Goal: Browse casually

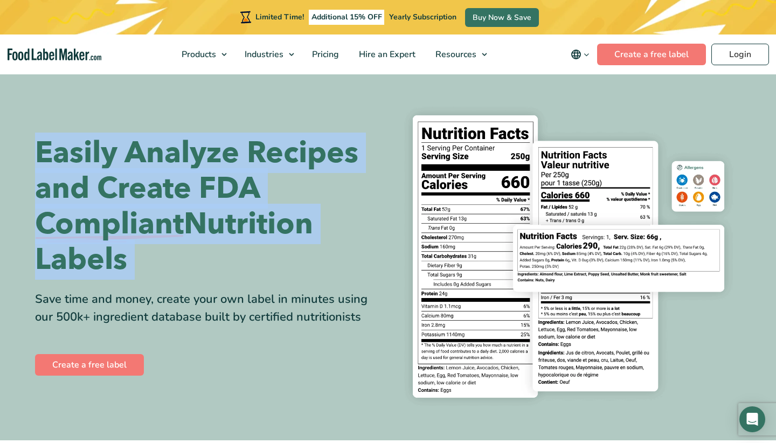
click at [223, 183] on h1 "Easily Analyze Recipes and Create FDA Compliant Nutrition Labels" at bounding box center [207, 206] width 345 height 142
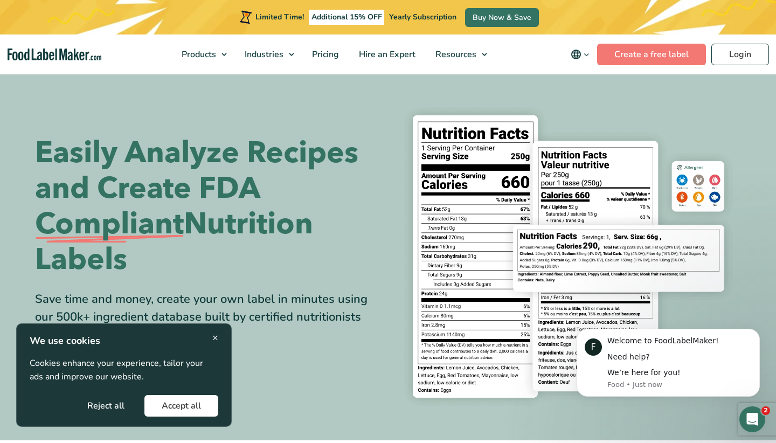
click at [316, 132] on div "Easily Analyze Recipes and Create FDA Compliant Nutrition Labels Save time and …" at bounding box center [388, 257] width 706 height 316
click at [295, 235] on h1 "Easily Analyze Recipes and Create FDA Compliant Nutrition Labels" at bounding box center [207, 206] width 345 height 142
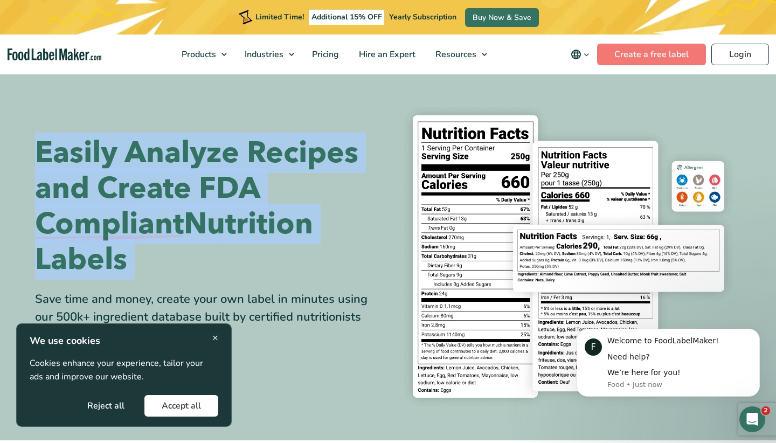
click at [295, 235] on h1 "Easily Analyze Recipes and Create FDA Compliant Nutrition Labels" at bounding box center [207, 206] width 345 height 142
click at [298, 219] on h1 "Easily Analyze Recipes and Create FDA Compliant Nutrition Labels" at bounding box center [207, 206] width 345 height 142
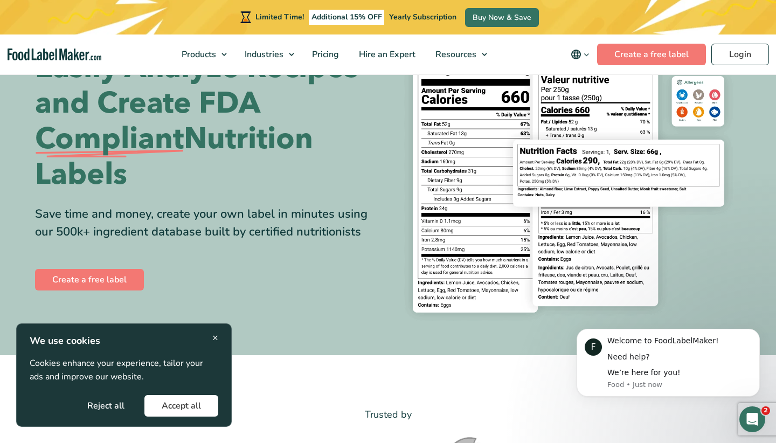
scroll to position [104, 0]
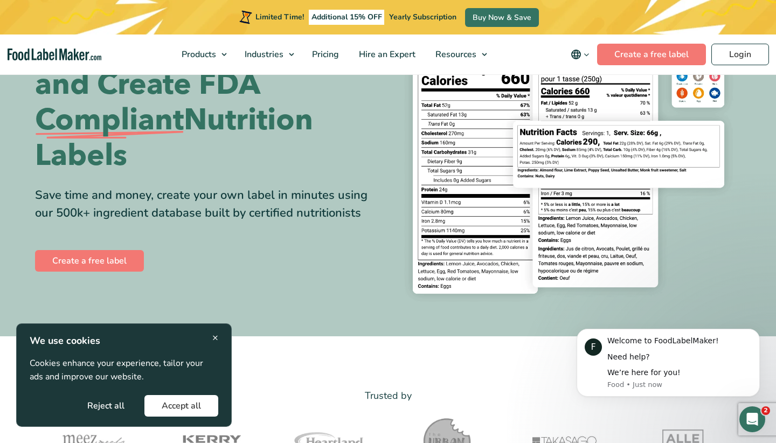
click at [268, 210] on div "Save time and money, create your own label in minutes using our 500k+ ingredien…" at bounding box center [207, 204] width 345 height 36
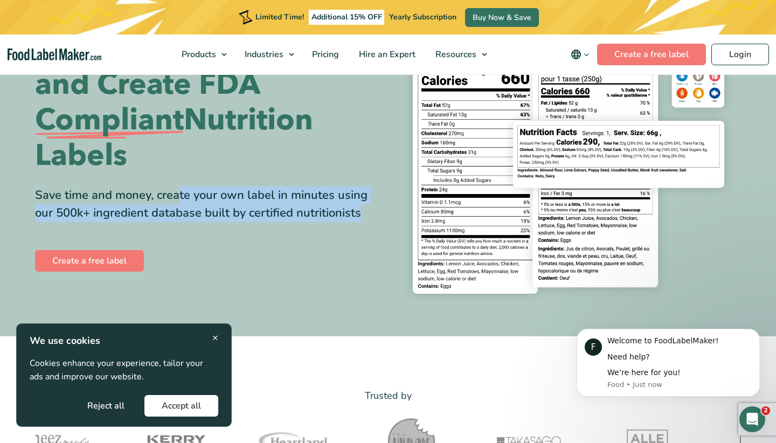
click at [233, 214] on div "Save time and money, create your own label in minutes using our 500k+ ingredien…" at bounding box center [207, 204] width 345 height 36
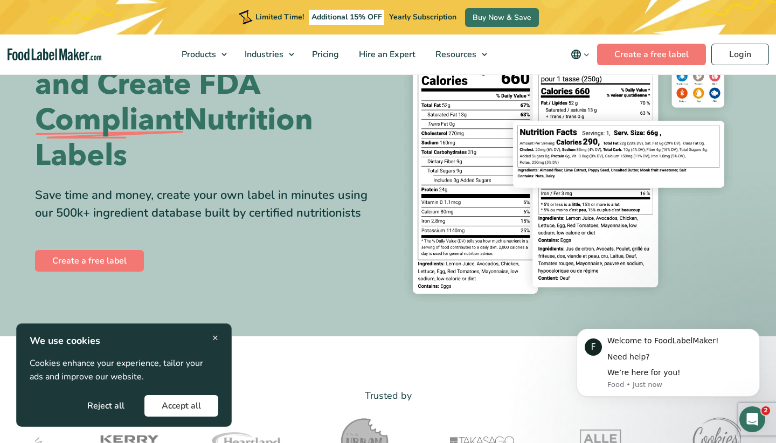
click at [216, 339] on span "×" at bounding box center [215, 337] width 6 height 15
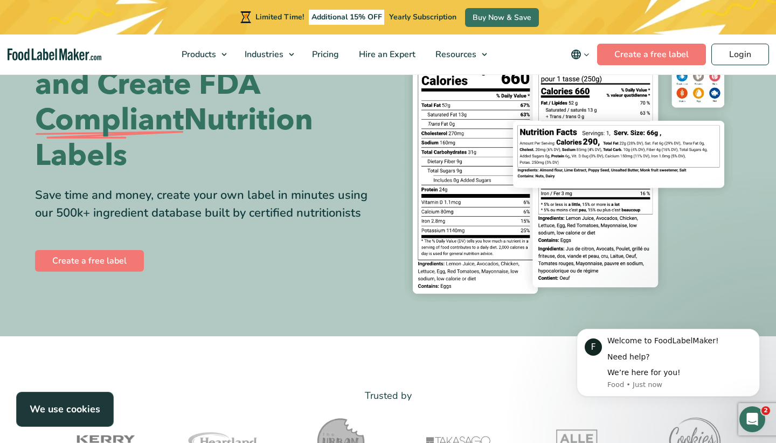
click at [219, 214] on div "Save time and money, create your own label in minutes using our 500k+ ingredien…" at bounding box center [207, 204] width 345 height 36
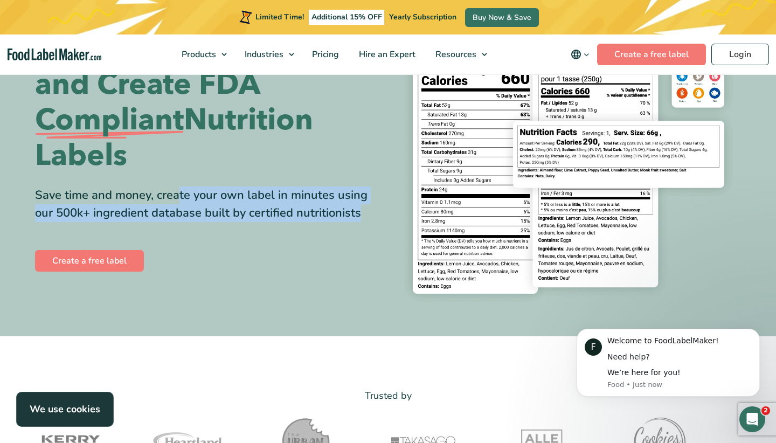
click at [283, 211] on div "Save time and money, create your own label in minutes using our 500k+ ingredien…" at bounding box center [207, 204] width 345 height 36
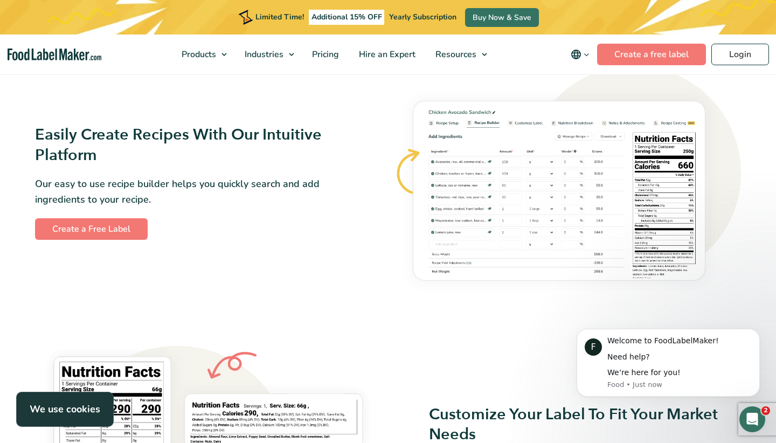
scroll to position [624, 0]
